Goal: Book appointment/travel/reservation

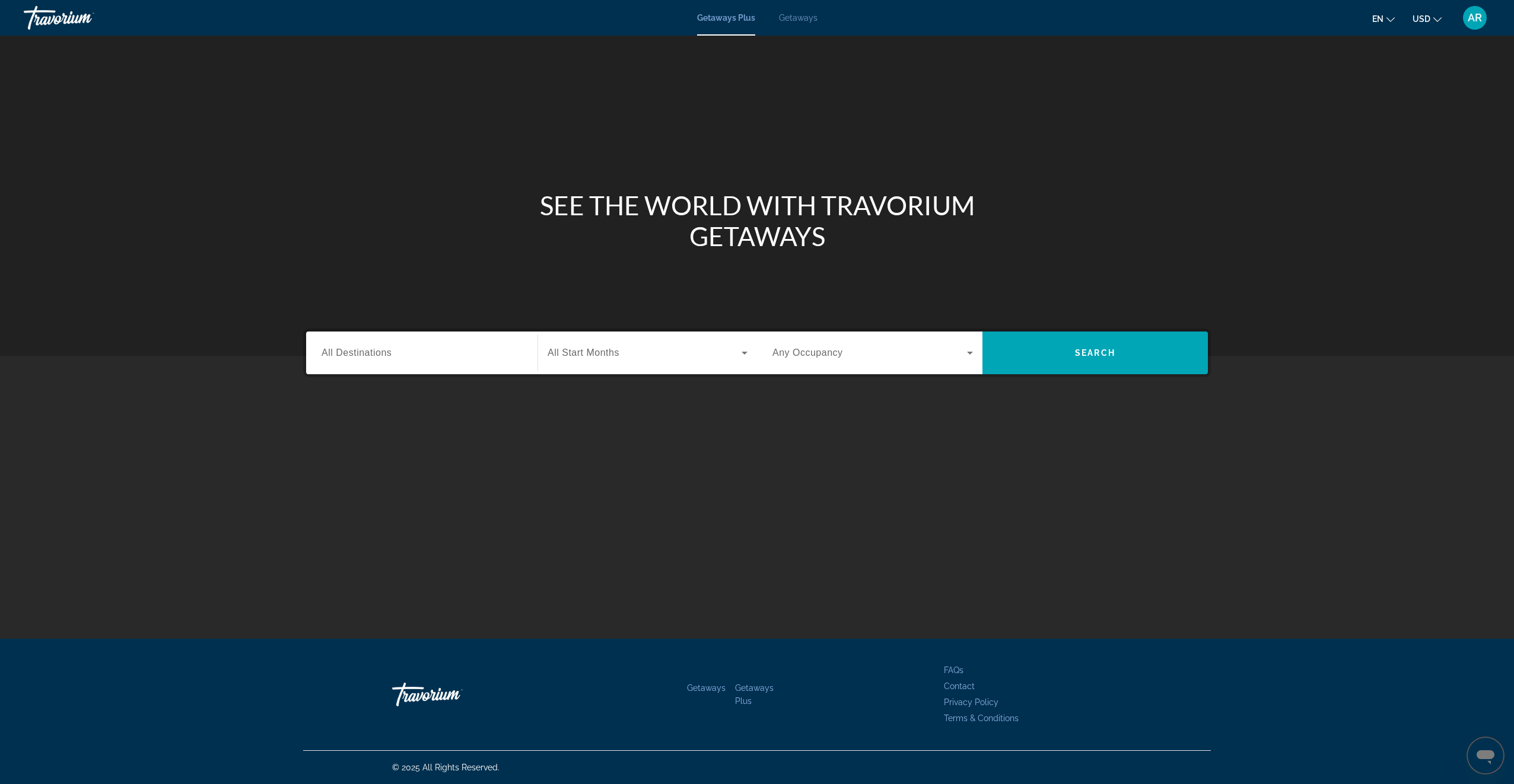
click at [390, 352] on span "All Destinations" at bounding box center [356, 353] width 70 height 10
click at [390, 352] on input "Destination All Destinations" at bounding box center [422, 353] width 200 height 14
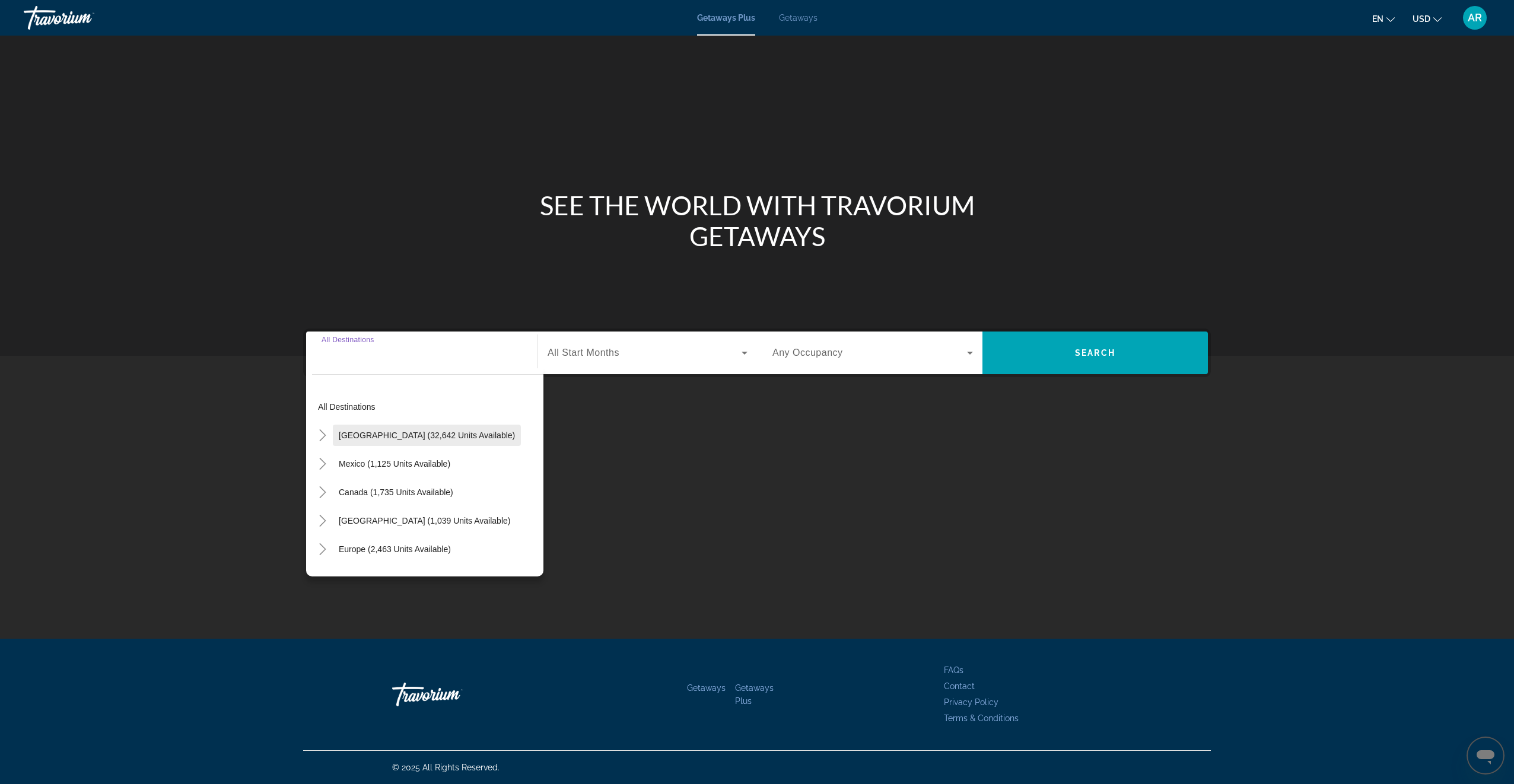
click at [359, 428] on span "Search widget" at bounding box center [427, 435] width 188 height 29
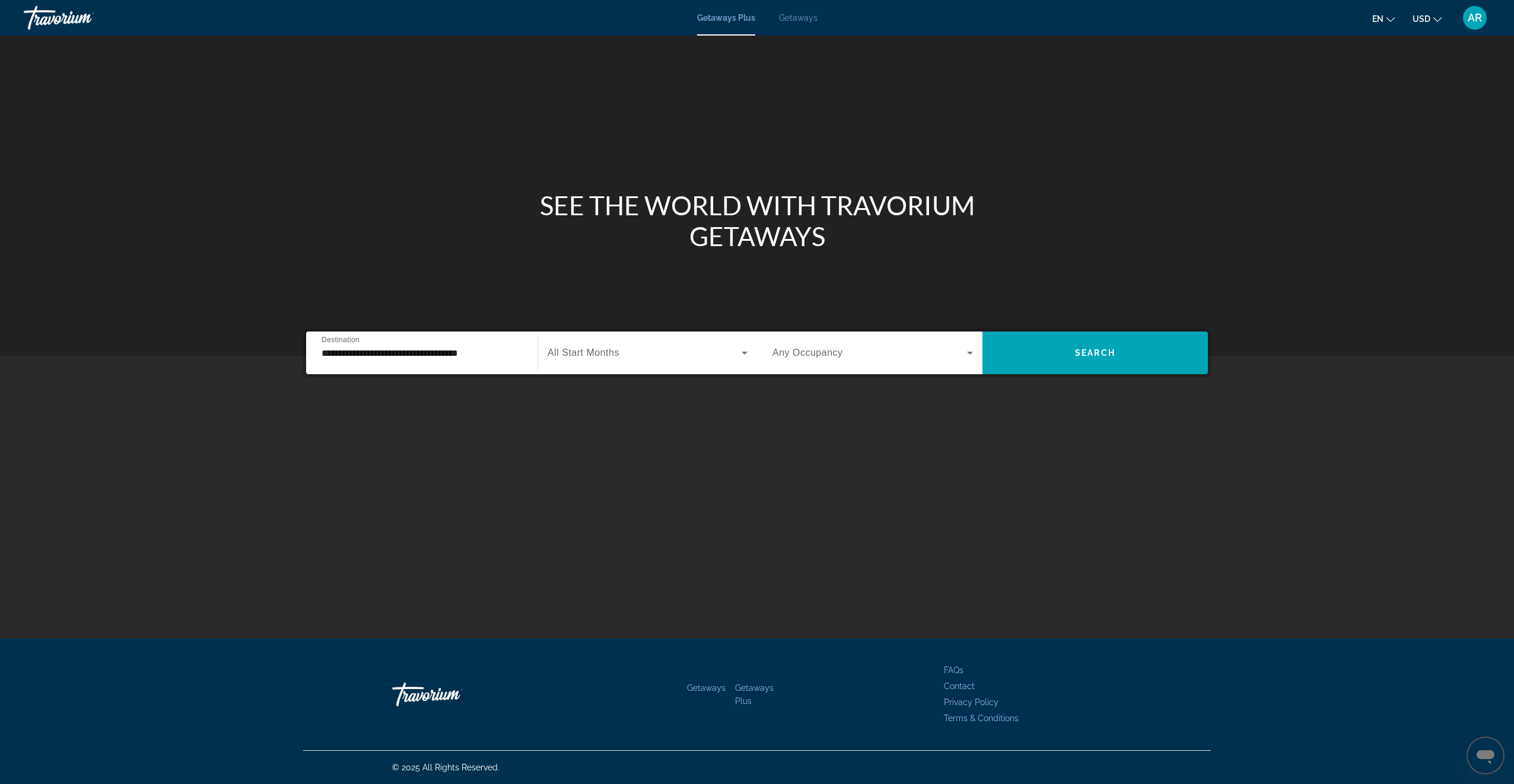
click at [606, 358] on span "All Start Months" at bounding box center [583, 353] width 72 height 10
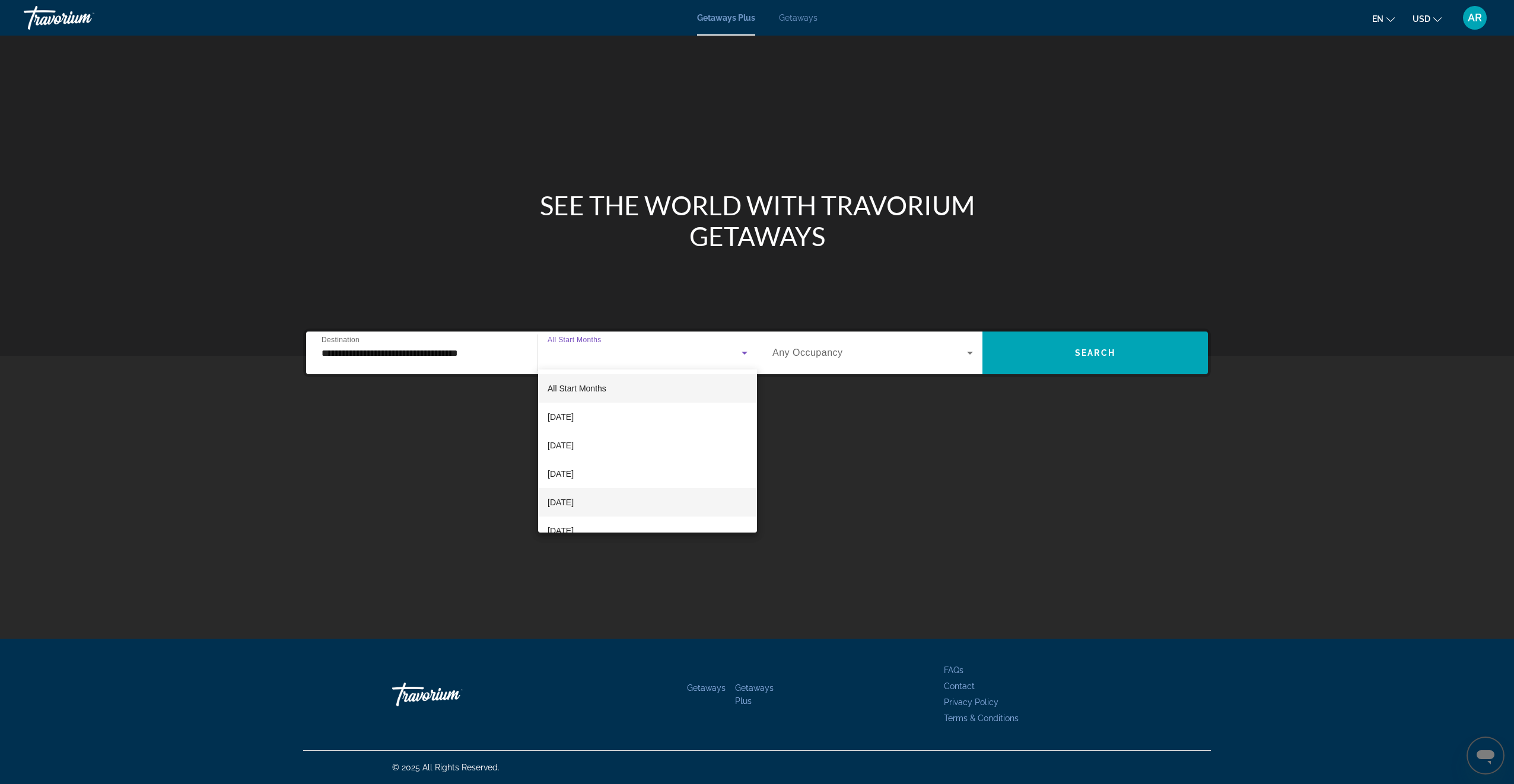
click at [574, 496] on span "[DATE]" at bounding box center [560, 502] width 26 height 14
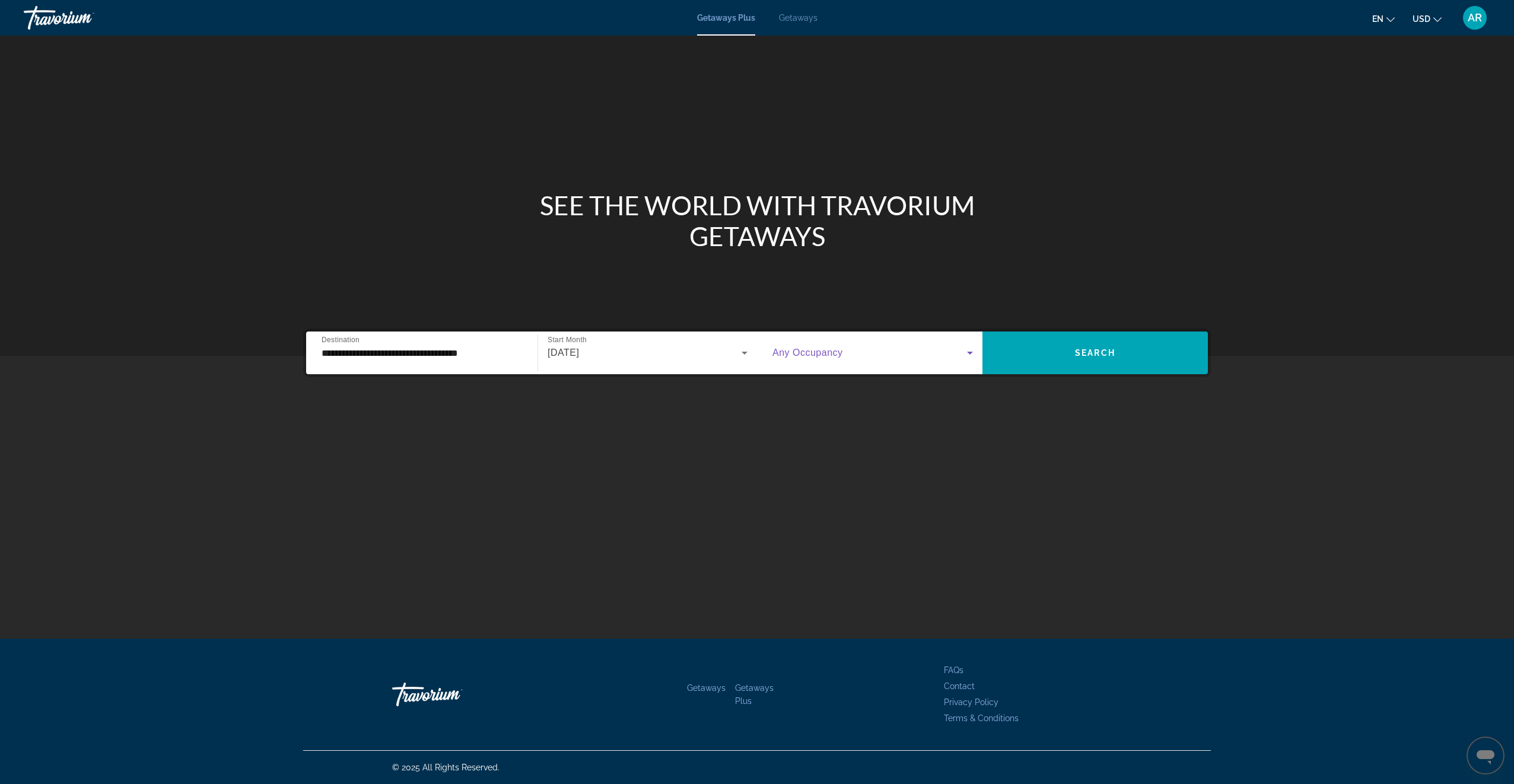
click at [875, 355] on span "Search widget" at bounding box center [869, 353] width 194 height 14
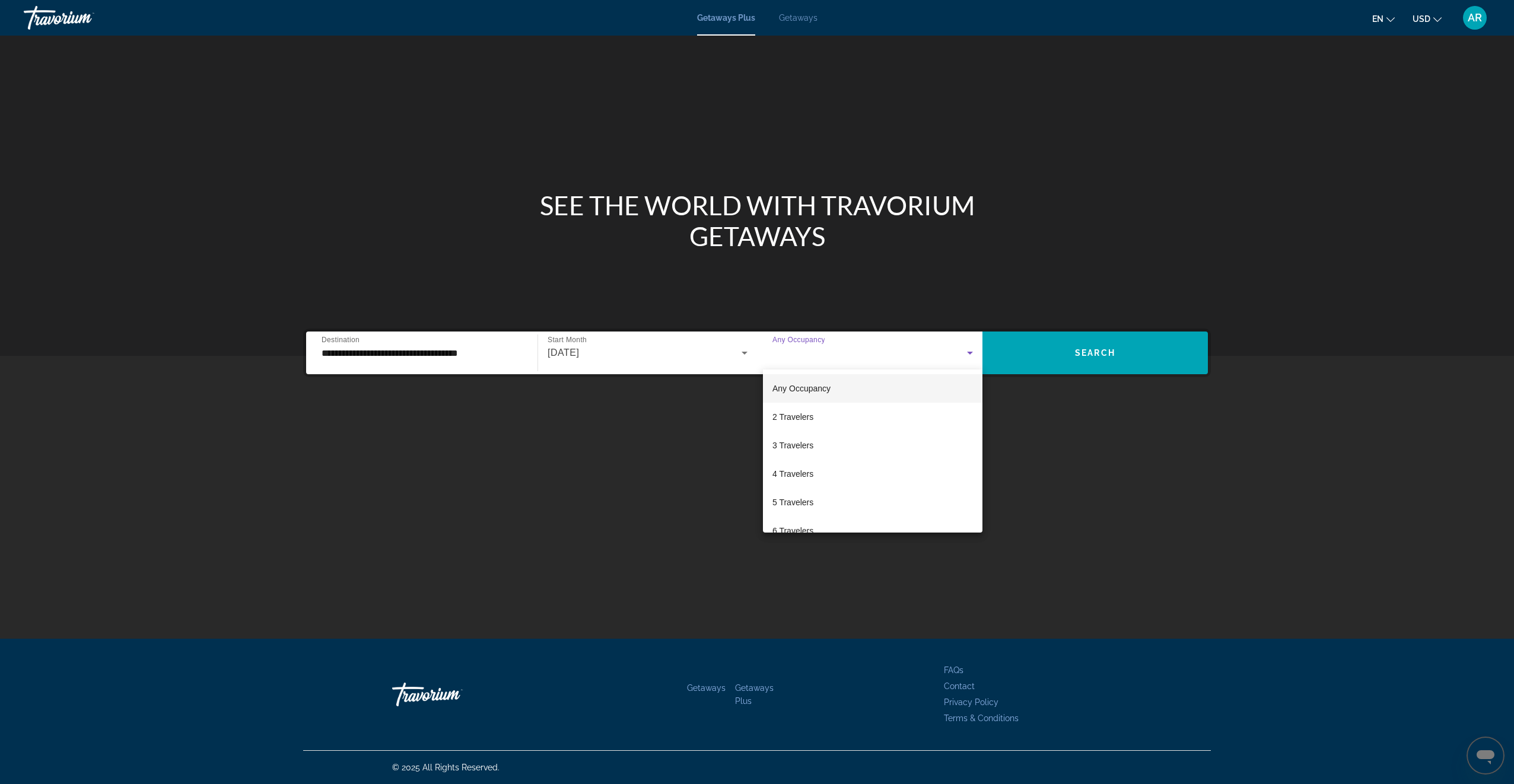
click at [439, 344] on div at bounding box center [757, 392] width 1514 height 784
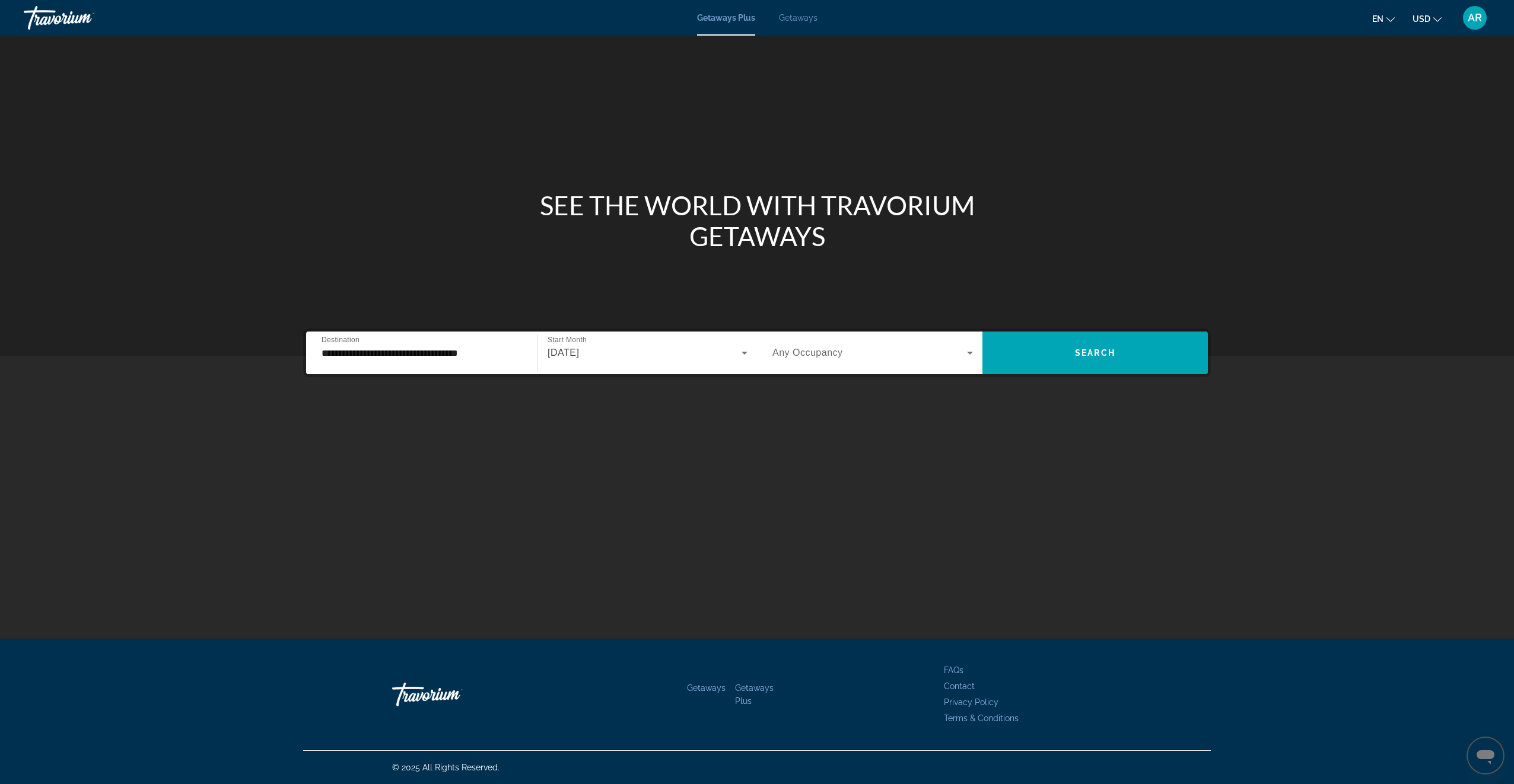
click at [338, 356] on input "**********" at bounding box center [422, 353] width 200 height 14
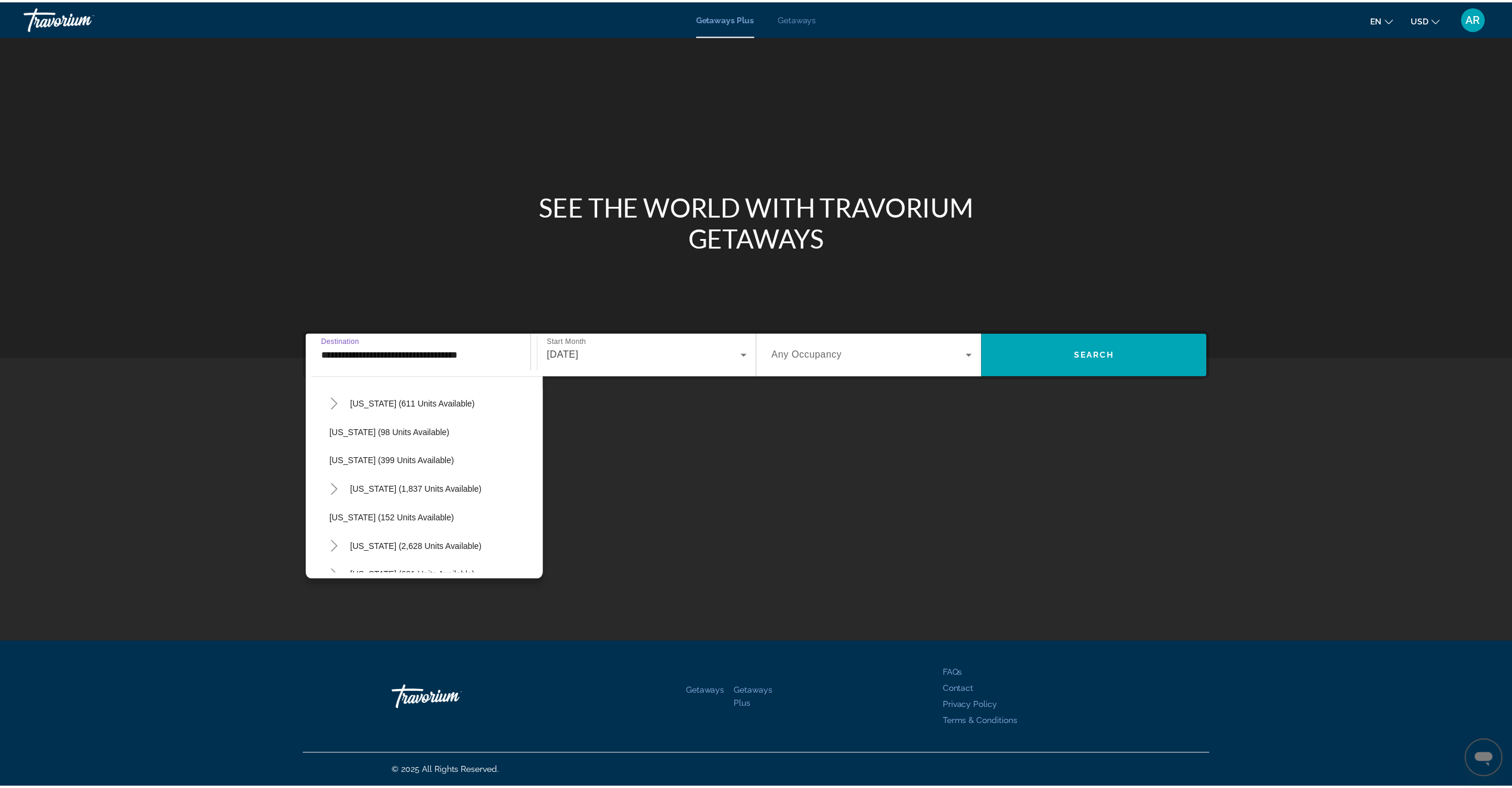
scroll to position [596, 0]
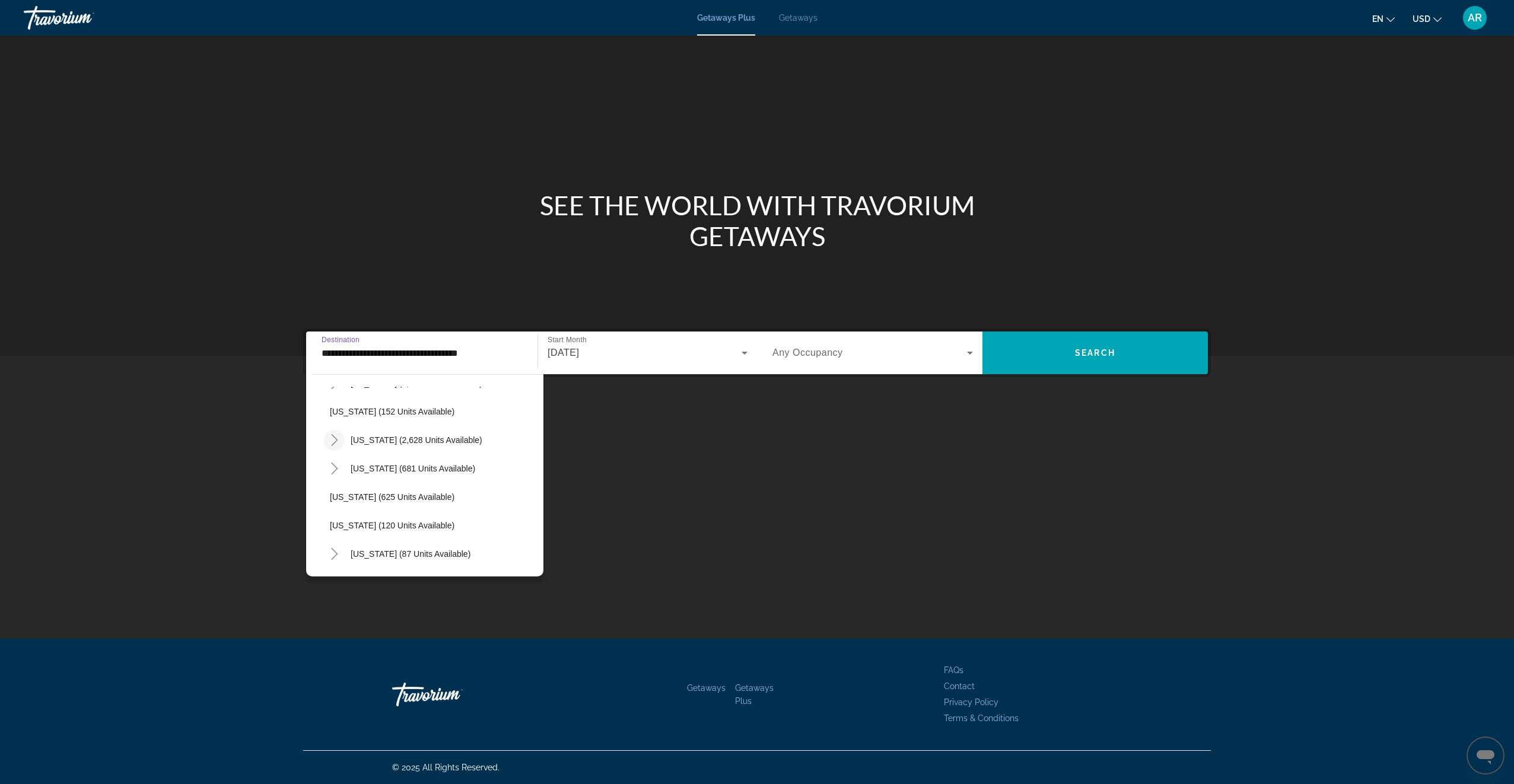
click at [334, 441] on icon "Toggle Nevada (2,628 units available)" at bounding box center [334, 440] width 12 height 12
click at [381, 467] on span "[GEOGRAPHIC_DATA] (1,524 units available)" at bounding box center [428, 468] width 171 height 9
type input "**********"
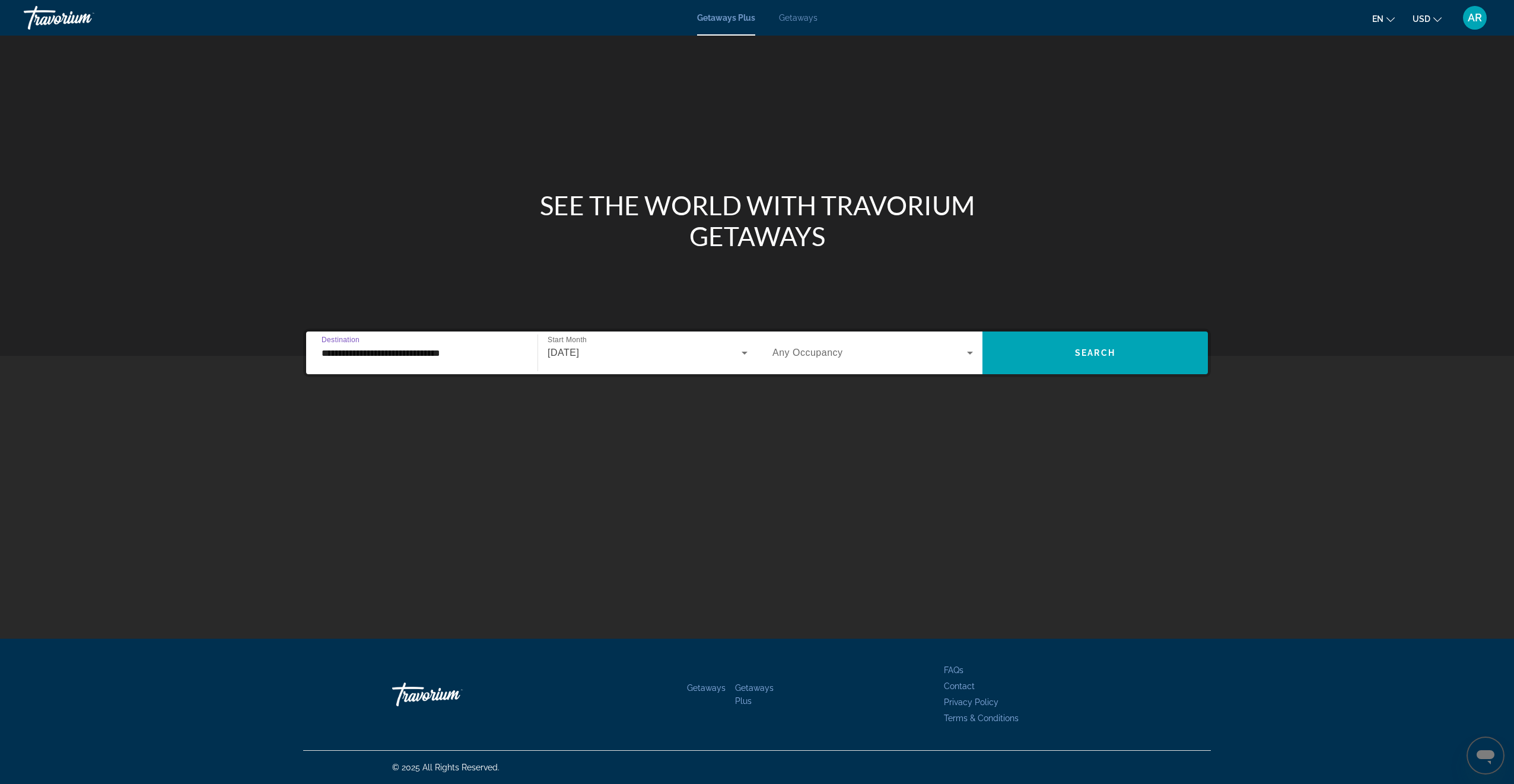
click at [933, 356] on span "Search widget" at bounding box center [869, 353] width 194 height 14
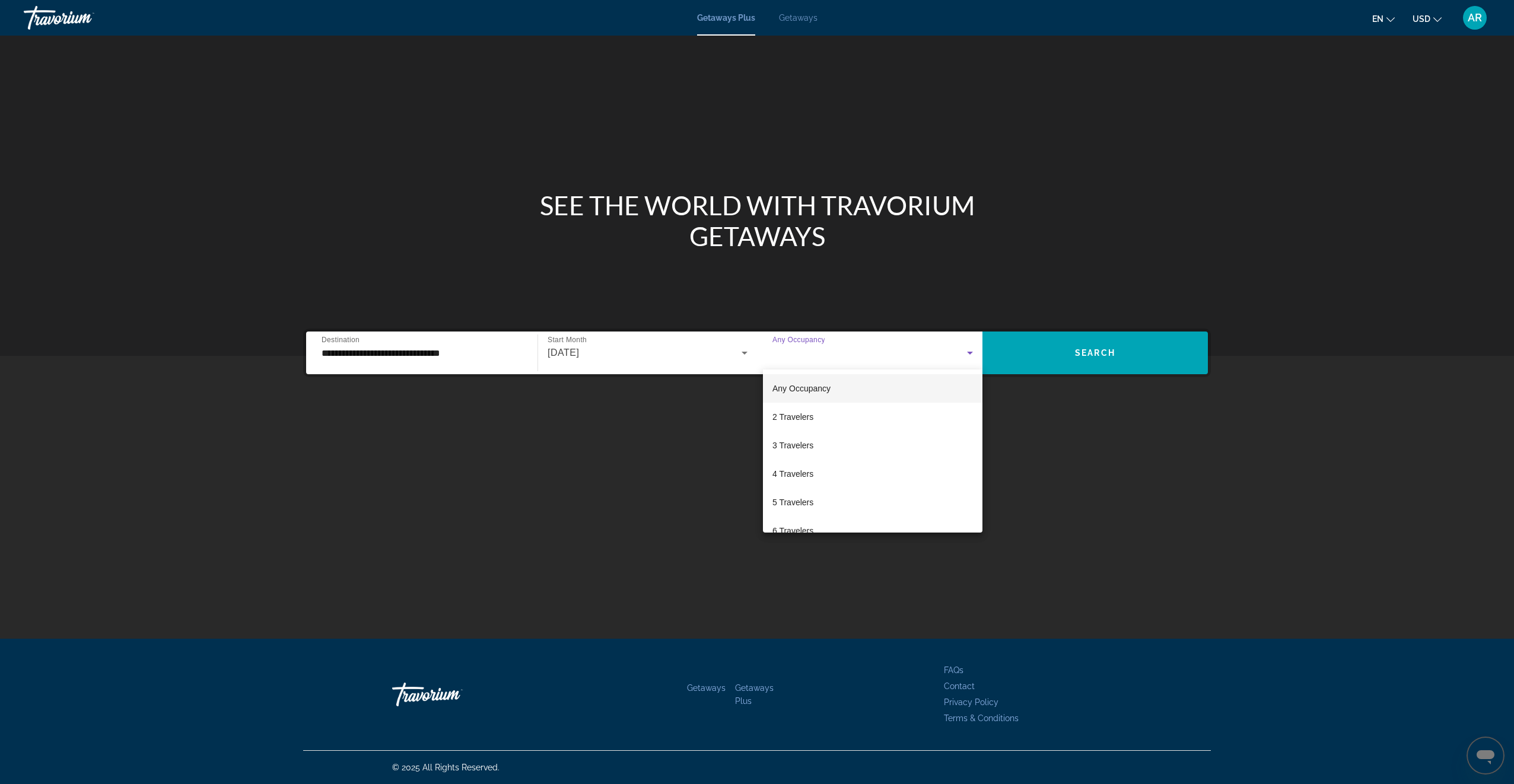
click at [912, 353] on div at bounding box center [757, 392] width 1514 height 784
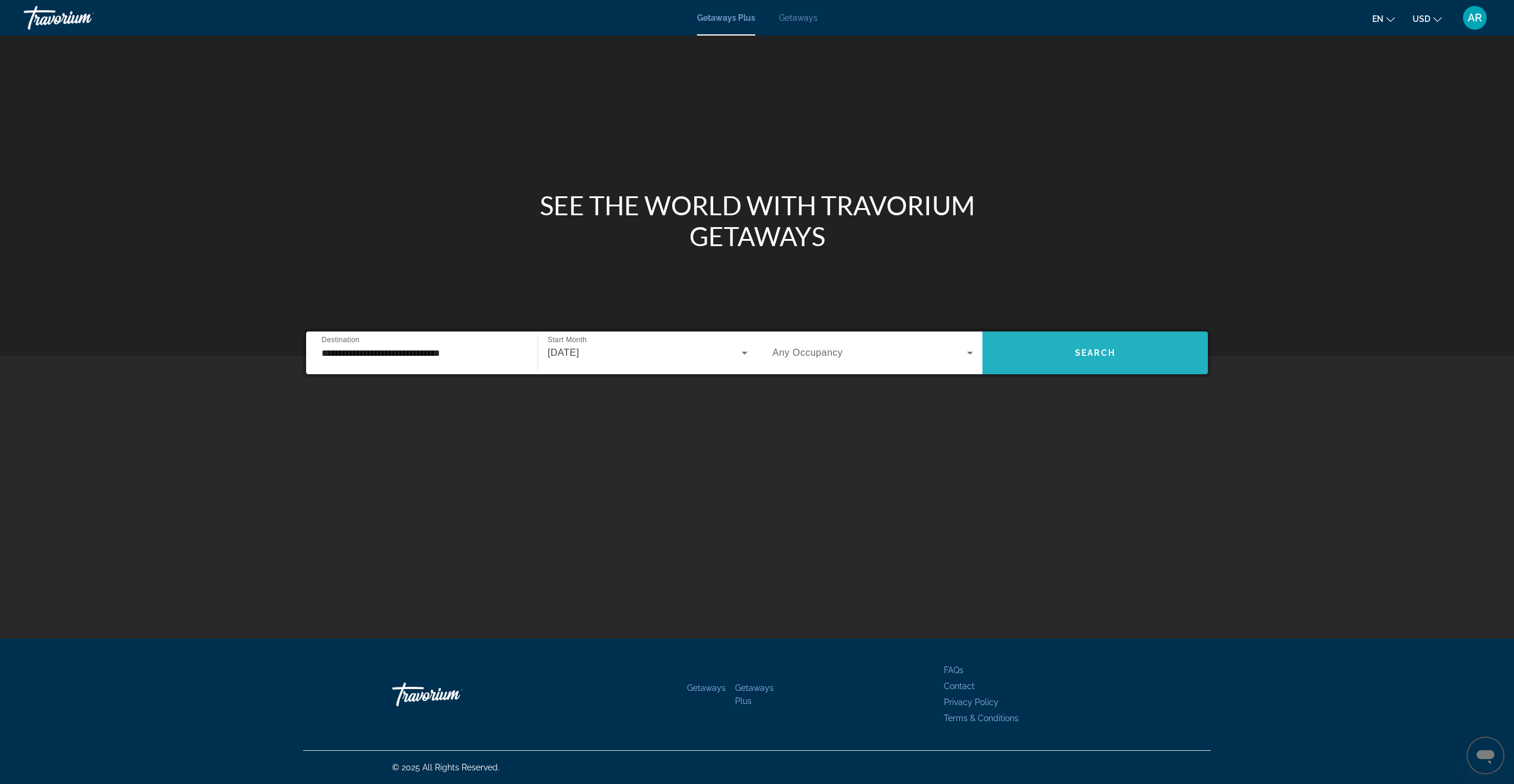
click at [1044, 352] on span "Search widget" at bounding box center [1096, 353] width 226 height 29
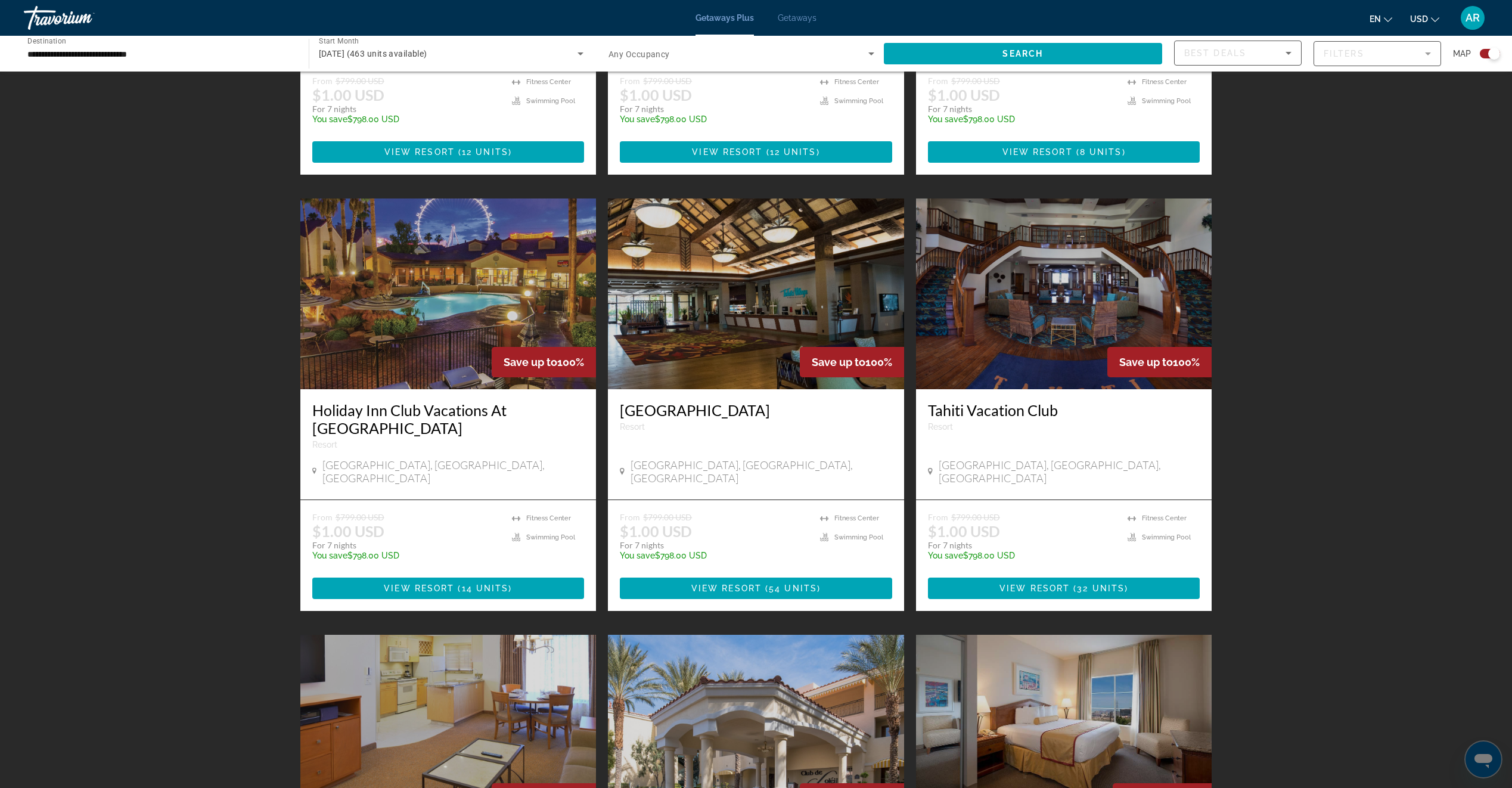
scroll to position [795, 0]
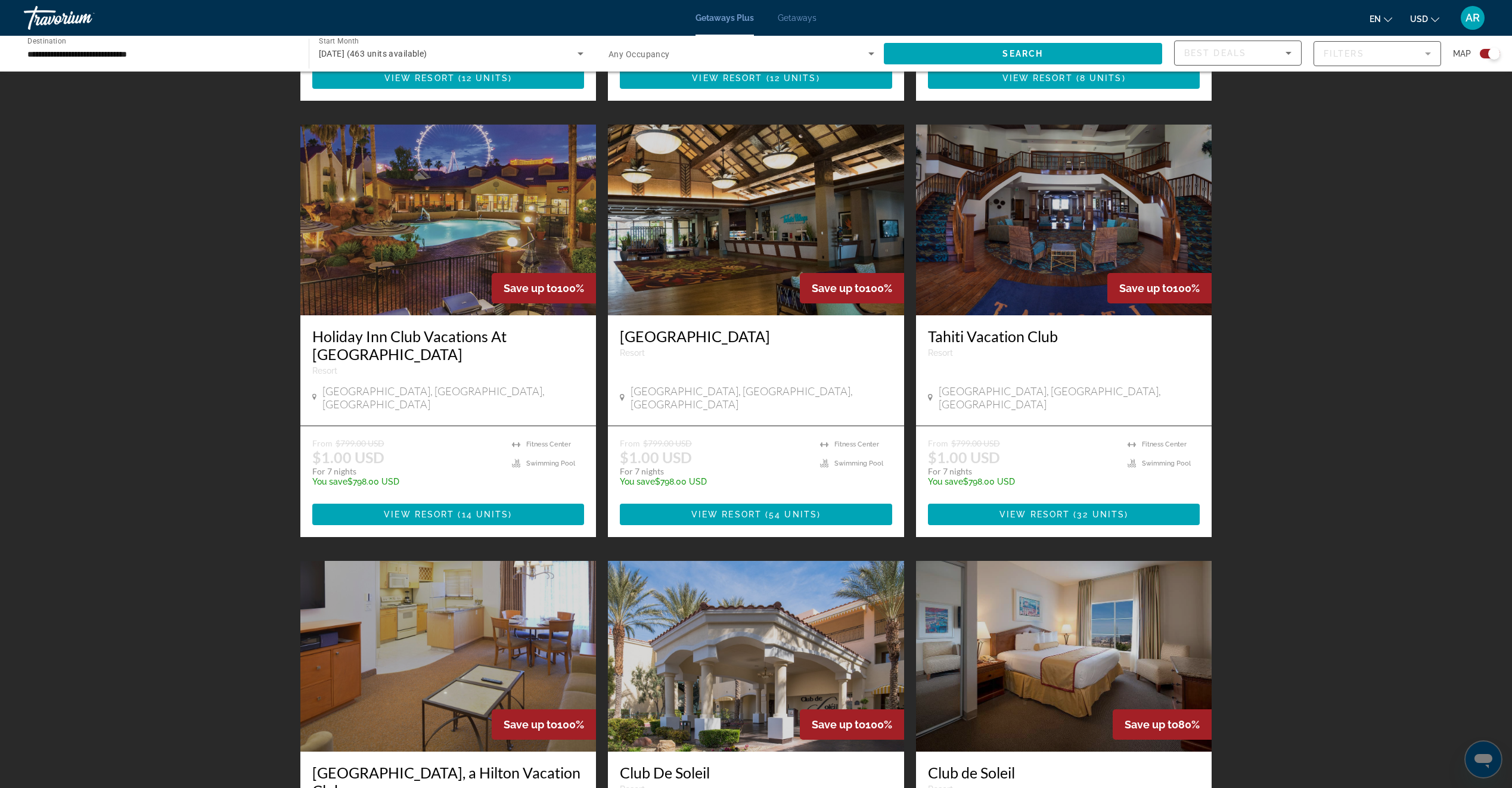
click at [643, 327] on h3 "[GEOGRAPHIC_DATA]" at bounding box center [756, 336] width 273 height 18
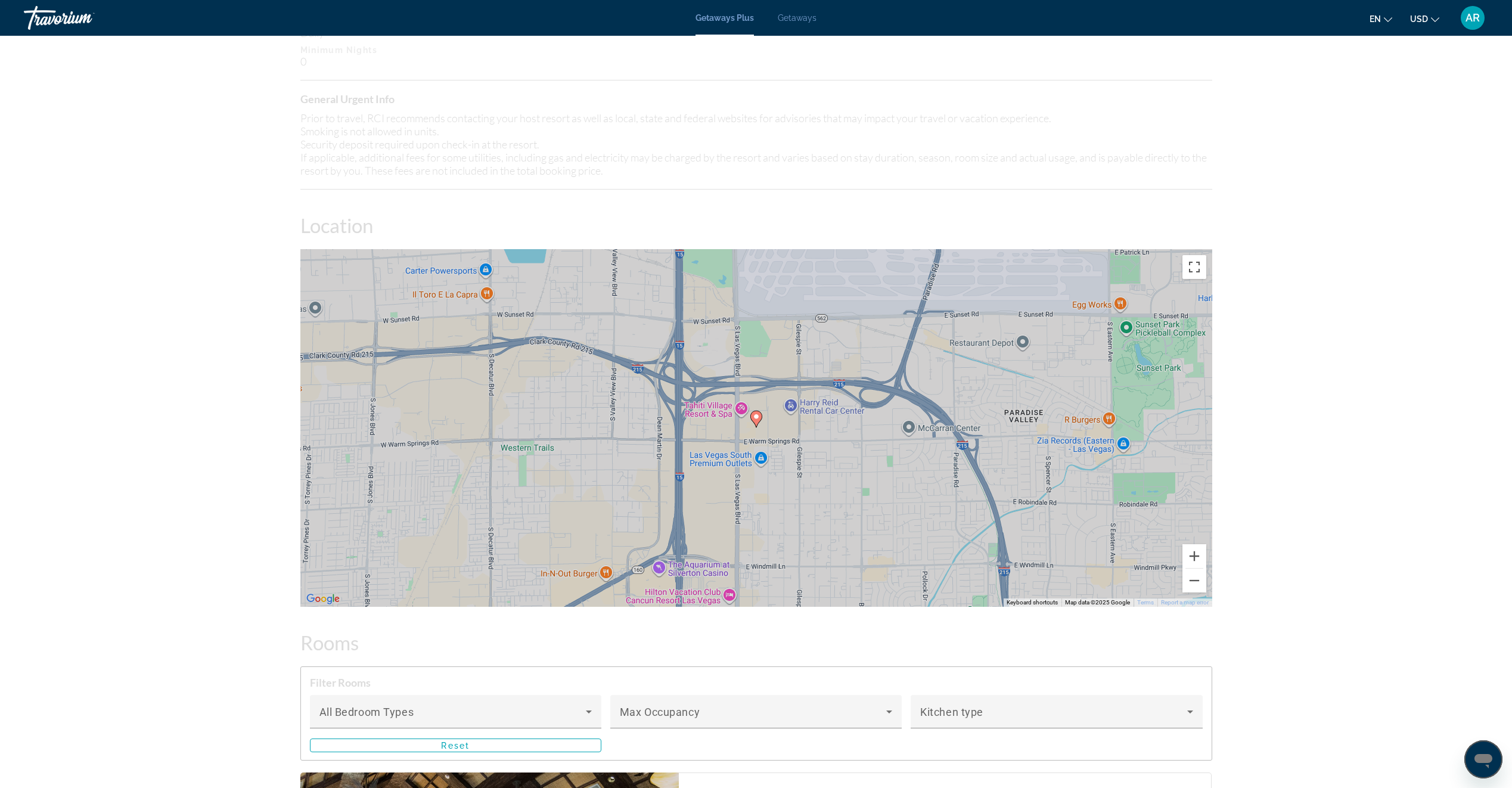
scroll to position [1392, 0]
